Goal: Information Seeking & Learning: Understand process/instructions

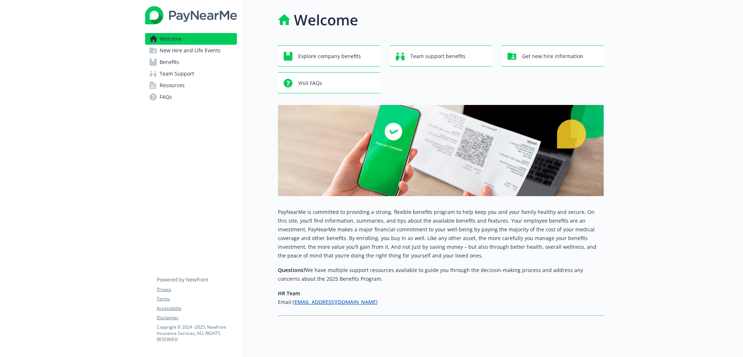
click at [205, 53] on span "New Hire and Life Events" at bounding box center [190, 51] width 61 height 12
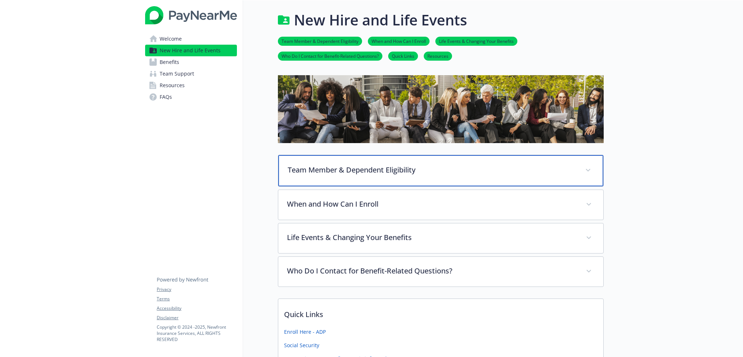
click at [583, 167] on span at bounding box center [588, 170] width 12 height 12
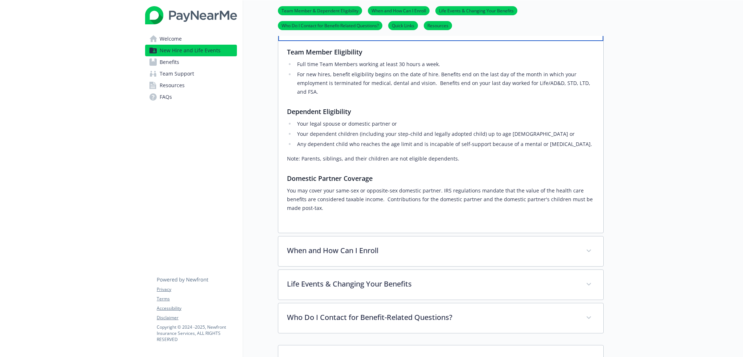
scroll to position [326, 0]
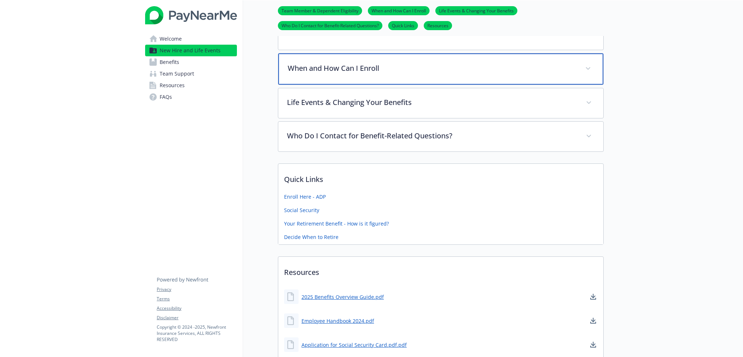
click at [357, 68] on p "When and How Can I Enroll" at bounding box center [432, 68] width 289 height 11
